Goal: Use online tool/utility: Utilize a website feature to perform a specific function

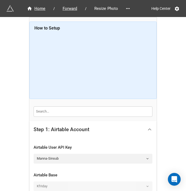
click at [149, 128] on icon at bounding box center [150, 130] width 6 height 6
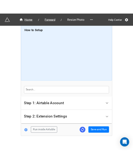
scroll to position [10, 0]
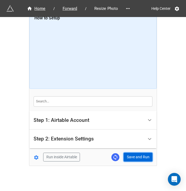
click at [137, 156] on button "Save and Run" at bounding box center [138, 157] width 29 height 9
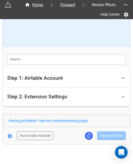
scroll to position [60, 0]
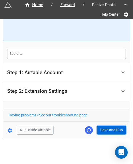
click at [107, 128] on button "Save and Run" at bounding box center [111, 130] width 29 height 9
click at [104, 130] on button "Save and Run" at bounding box center [111, 130] width 29 height 9
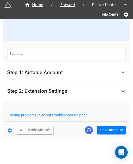
click at [106, 134] on div "Home / Forward / Resize Photo Help Center How to Setup Step 1: Airtable Account…" at bounding box center [66, 50] width 127 height 180
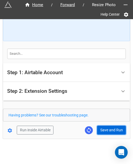
click at [107, 131] on button "Save and Run" at bounding box center [111, 130] width 29 height 9
drag, startPoint x: 108, startPoint y: 128, endPoint x: 125, endPoint y: 141, distance: 22.0
click at [108, 128] on button "Save and Run" at bounding box center [111, 130] width 29 height 9
click at [110, 130] on button "Save and Run" at bounding box center [111, 130] width 29 height 9
drag, startPoint x: 106, startPoint y: 132, endPoint x: 131, endPoint y: 121, distance: 28.0
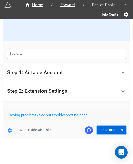
click at [106, 132] on button "Save and Run" at bounding box center [111, 130] width 29 height 9
drag, startPoint x: 108, startPoint y: 128, endPoint x: 128, endPoint y: 124, distance: 21.0
click at [108, 128] on button "Save and Run" at bounding box center [111, 130] width 29 height 9
drag, startPoint x: 100, startPoint y: 131, endPoint x: 130, endPoint y: 124, distance: 30.9
click at [100, 131] on button "Save and Run" at bounding box center [111, 130] width 29 height 9
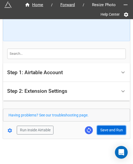
drag, startPoint x: 106, startPoint y: 129, endPoint x: 124, endPoint y: 132, distance: 18.4
click at [106, 129] on button "Save and Run" at bounding box center [111, 130] width 29 height 9
click at [100, 134] on div "Home / Forward / Resize Photo Help Center How to Setup Step 1: Airtable Account…" at bounding box center [66, 50] width 127 height 180
click at [105, 131] on button "Save and Run" at bounding box center [111, 130] width 29 height 9
drag, startPoint x: 103, startPoint y: 129, endPoint x: 119, endPoint y: 125, distance: 16.7
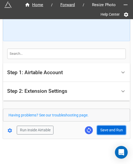
click at [103, 129] on button "Save and Run" at bounding box center [111, 130] width 29 height 9
click at [103, 128] on button "Save and Run" at bounding box center [111, 130] width 29 height 9
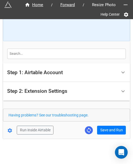
scroll to position [58, 0]
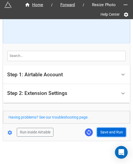
click at [102, 129] on button "Save and Run" at bounding box center [111, 132] width 29 height 9
click at [107, 133] on button "Save and Run" at bounding box center [111, 132] width 29 height 9
click at [111, 128] on button "Save and Run" at bounding box center [111, 132] width 29 height 9
click at [100, 129] on button "Save and Run" at bounding box center [111, 132] width 29 height 9
click at [118, 132] on button "Save and Run" at bounding box center [111, 132] width 29 height 9
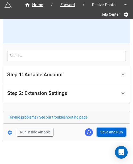
click at [107, 133] on button "Save and Run" at bounding box center [111, 132] width 29 height 9
click at [107, 129] on button "Save and Run" at bounding box center [111, 132] width 29 height 9
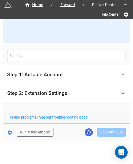
scroll to position [60, 0]
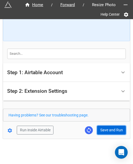
click at [101, 127] on button "Save and Run" at bounding box center [111, 130] width 29 height 9
click at [99, 130] on button "Save and Run" at bounding box center [111, 130] width 29 height 9
click at [104, 127] on button "Save and Run" at bounding box center [111, 130] width 29 height 9
click at [100, 124] on form "How to Setup Step 1: Airtable Account Airtable User API Key Manna-Sinsub Airtab…" at bounding box center [66, 49] width 127 height 171
click at [104, 128] on button "Save and Run" at bounding box center [111, 130] width 29 height 9
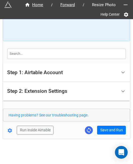
click at [108, 124] on form "How to Setup Step 1: Airtable Account Airtable User API Key Manna-Sinsub Airtab…" at bounding box center [66, 49] width 127 height 171
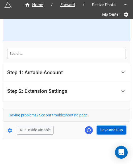
click at [98, 132] on button "Save and Run" at bounding box center [111, 130] width 29 height 9
click at [105, 132] on button "Save and Run" at bounding box center [111, 130] width 29 height 9
click at [106, 132] on button "Save and Run" at bounding box center [111, 130] width 29 height 9
click at [115, 133] on button "Save and Run" at bounding box center [111, 130] width 29 height 9
click at [102, 126] on button "Save and Run" at bounding box center [111, 130] width 29 height 9
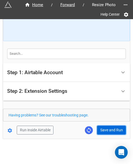
click at [115, 130] on button "Save and Run" at bounding box center [111, 130] width 29 height 9
click at [104, 129] on button "Save and Run" at bounding box center [111, 130] width 29 height 9
drag, startPoint x: 105, startPoint y: 129, endPoint x: 126, endPoint y: 120, distance: 22.6
click at [105, 129] on button "Save and Run" at bounding box center [111, 130] width 29 height 9
click at [106, 131] on button "Save and Run" at bounding box center [111, 130] width 29 height 9
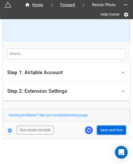
click at [112, 132] on button "Save and Run" at bounding box center [111, 130] width 29 height 9
click at [111, 131] on button "Save and Run" at bounding box center [111, 130] width 29 height 9
click at [111, 127] on button "Save and Run" at bounding box center [111, 130] width 29 height 9
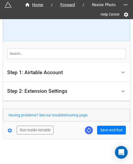
click at [111, 125] on form "How to Setup Step 1: Airtable Account Airtable User API Key Manna-Sinsub Airtab…" at bounding box center [66, 49] width 127 height 171
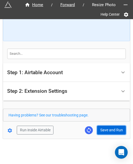
click at [110, 127] on button "Save and Run" at bounding box center [111, 130] width 29 height 9
click at [104, 126] on button "Save and Run" at bounding box center [111, 130] width 29 height 9
drag, startPoint x: 107, startPoint y: 131, endPoint x: 132, endPoint y: 120, distance: 27.7
click at [107, 131] on button "Save and Run" at bounding box center [111, 130] width 29 height 9
click at [109, 132] on button "Save and Run" at bounding box center [111, 130] width 29 height 9
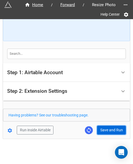
click at [109, 132] on button "Save and Run" at bounding box center [111, 130] width 29 height 9
drag, startPoint x: 112, startPoint y: 127, endPoint x: 125, endPoint y: 123, distance: 13.8
click at [111, 127] on button "Save and Run" at bounding box center [111, 130] width 29 height 9
click at [102, 129] on button "Save and Run" at bounding box center [111, 130] width 29 height 9
click at [103, 129] on button "Save and Run" at bounding box center [111, 130] width 29 height 9
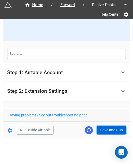
drag, startPoint x: 106, startPoint y: 131, endPoint x: 122, endPoint y: 118, distance: 20.8
click at [106, 131] on button "Save and Run" at bounding box center [111, 130] width 29 height 9
drag, startPoint x: 114, startPoint y: 131, endPoint x: 117, endPoint y: 127, distance: 5.9
click at [114, 131] on button "Save and Run" at bounding box center [111, 130] width 29 height 9
click at [101, 126] on button "Save and Run" at bounding box center [111, 130] width 29 height 9
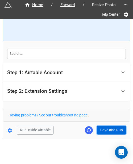
click at [108, 130] on button "Save and Run" at bounding box center [111, 130] width 29 height 9
click at [110, 130] on button "Save and Run" at bounding box center [111, 130] width 29 height 9
click at [103, 133] on button "Save and Run" at bounding box center [111, 130] width 29 height 9
click at [104, 129] on button "Save and Run" at bounding box center [111, 130] width 29 height 9
click at [103, 133] on button "Save and Run" at bounding box center [111, 130] width 29 height 9
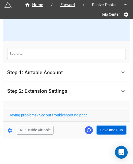
drag, startPoint x: 110, startPoint y: 133, endPoint x: 126, endPoint y: 140, distance: 17.7
click at [110, 133] on button "Save and Run" at bounding box center [111, 130] width 29 height 9
click at [104, 130] on button "Save and Run" at bounding box center [111, 130] width 29 height 9
click at [112, 131] on button "Save and Run" at bounding box center [111, 130] width 29 height 9
click at [104, 127] on button "Save and Run" at bounding box center [111, 130] width 29 height 9
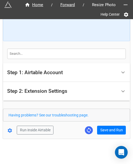
click at [112, 124] on form "How to Setup Step 1: Airtable Account Airtable User API Key Manna-Sinsub Airtab…" at bounding box center [66, 49] width 127 height 171
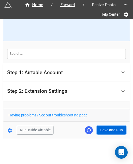
click at [112, 130] on button "Save and Run" at bounding box center [111, 130] width 29 height 9
click at [104, 132] on button "Save and Run" at bounding box center [111, 130] width 29 height 9
